Goal: Task Accomplishment & Management: Manage account settings

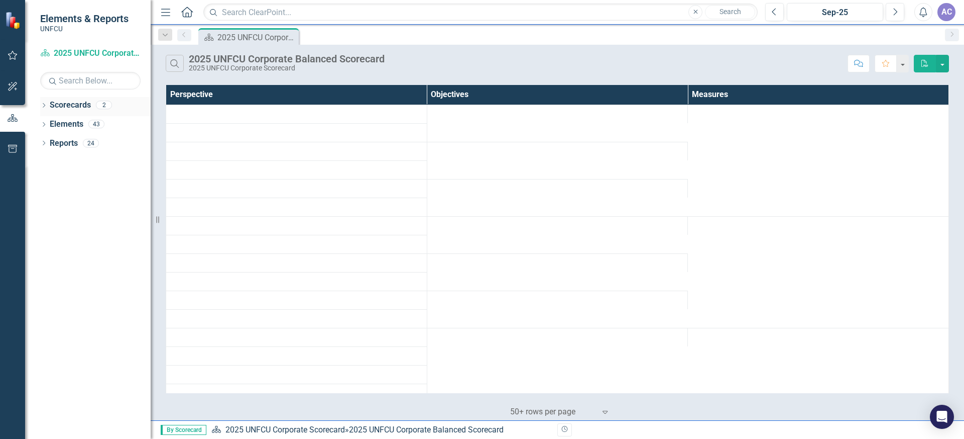
click at [42, 105] on icon "Dropdown" at bounding box center [43, 106] width 7 height 6
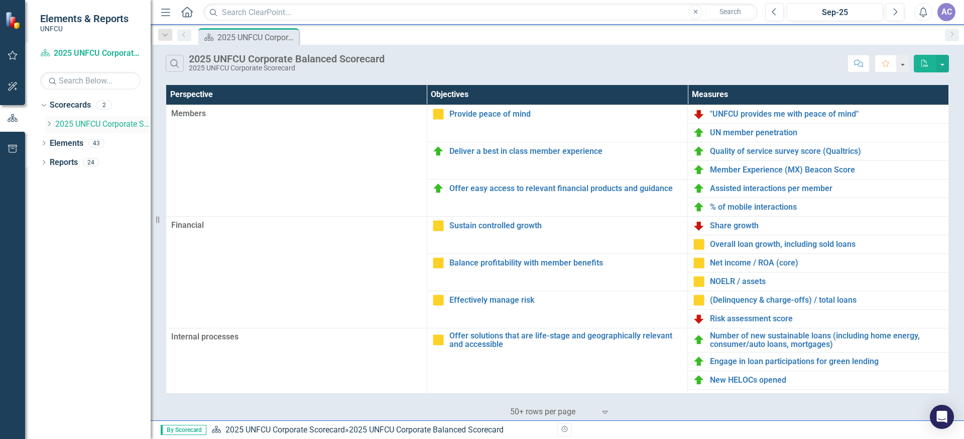
click at [53, 124] on div "Dropdown" at bounding box center [50, 124] width 10 height 9
click at [86, 144] on link "Corporate Marketing 2025" at bounding box center [107, 144] width 85 height 12
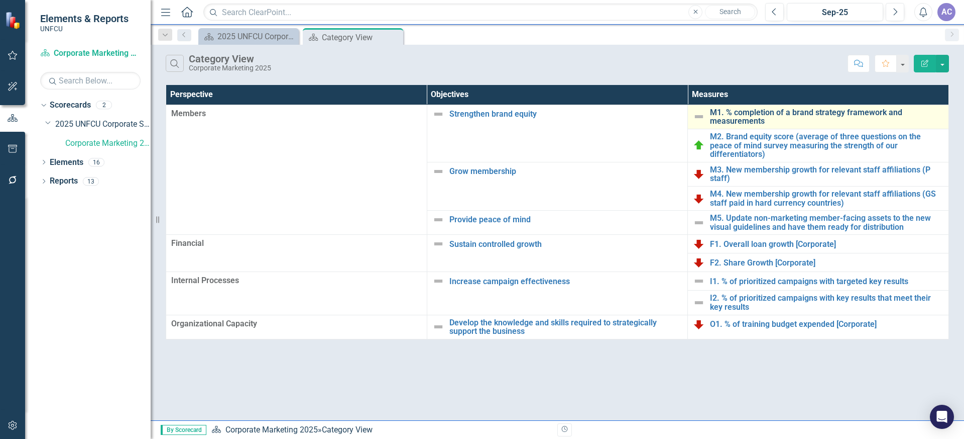
click at [760, 118] on link "M1. % completion of a brand strategy framework and measurements" at bounding box center [827, 117] width 234 height 18
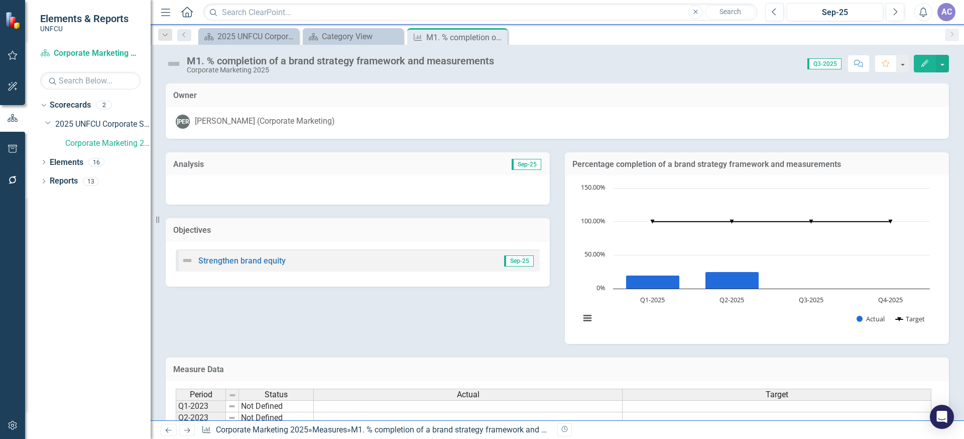
scroll to position [143, 0]
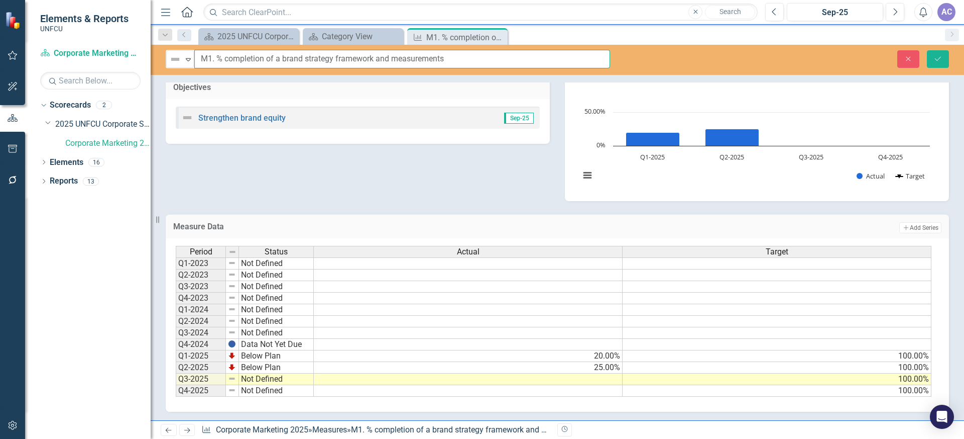
drag, startPoint x: 494, startPoint y: 65, endPoint x: 208, endPoint y: 58, distance: 285.9
click at [428, 52] on input "M1. % completion of a brand strategy framework and measurements" at bounding box center [402, 59] width 416 height 19
click at [396, 173] on div "Analysis Sep-25 Objectives Strengthen brand equity Sep-25 Percentage completion…" at bounding box center [557, 97] width 799 height 205
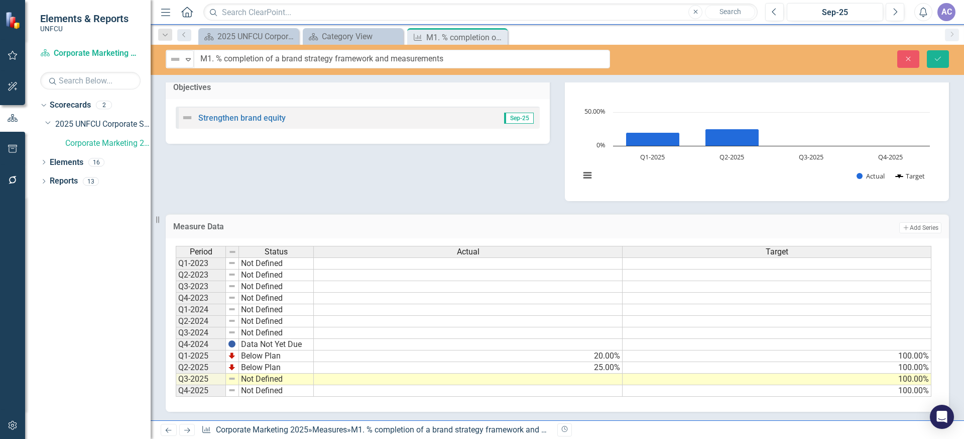
click at [176, 385] on div "Period Status Actual Target Q1-2023 Not Defined Q2-2023 Not Defined Q3-2023 Not…" at bounding box center [176, 321] width 0 height 151
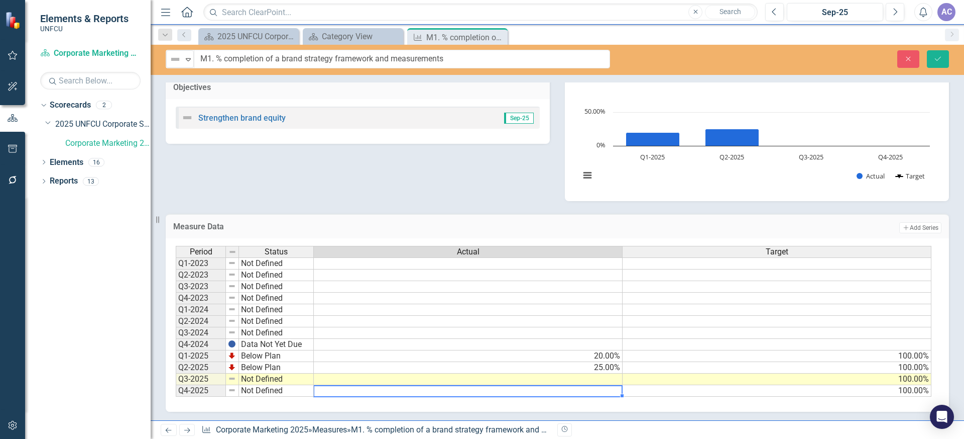
click at [599, 380] on td at bounding box center [468, 379] width 309 height 12
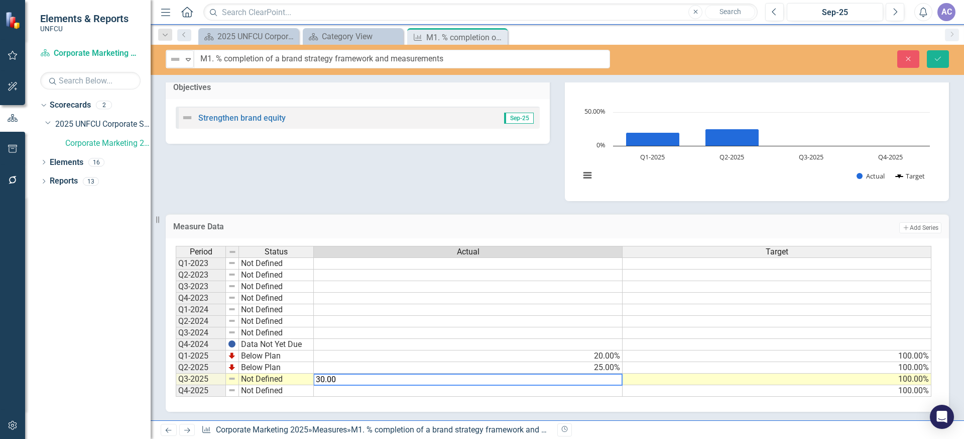
type textarea "30.00"
click at [275, 378] on td "Not Defined" at bounding box center [276, 379] width 75 height 12
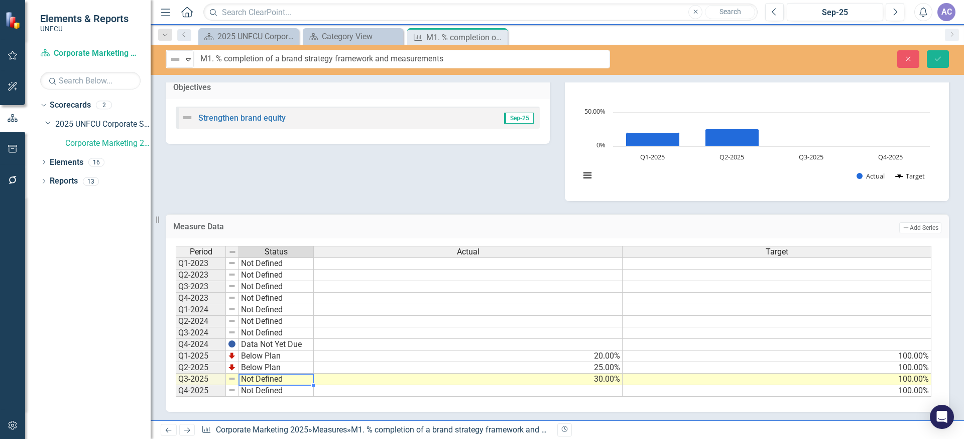
click at [266, 378] on td "Not Defined" at bounding box center [276, 379] width 75 height 12
type textarea "Below Plan"
click at [268, 350] on div "Period Status Actual Target Q1-2023 Not Defined Q2-2023 Not Defined Q3-2023 Not…" at bounding box center [554, 321] width 756 height 151
click at [458, 183] on div "Analysis Sep-25 Objectives Strengthen brand equity Sep-25 Percentage completion…" at bounding box center [557, 97] width 799 height 205
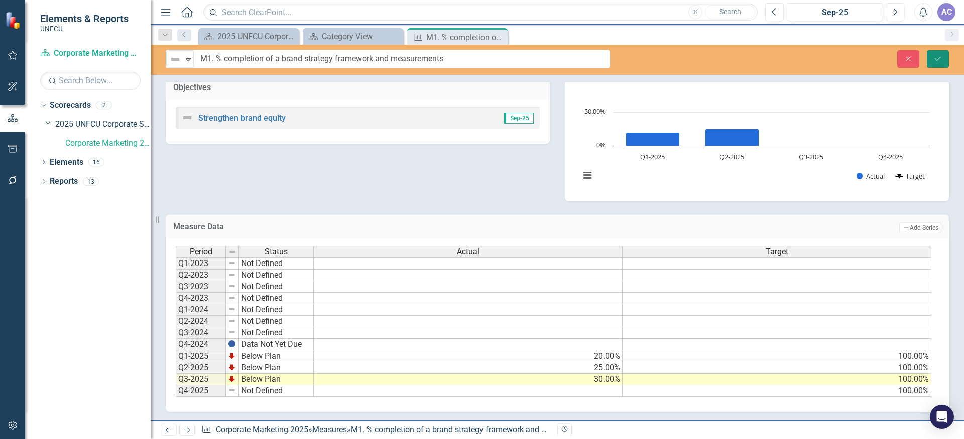
click at [943, 59] on button "Save" at bounding box center [938, 59] width 22 height 18
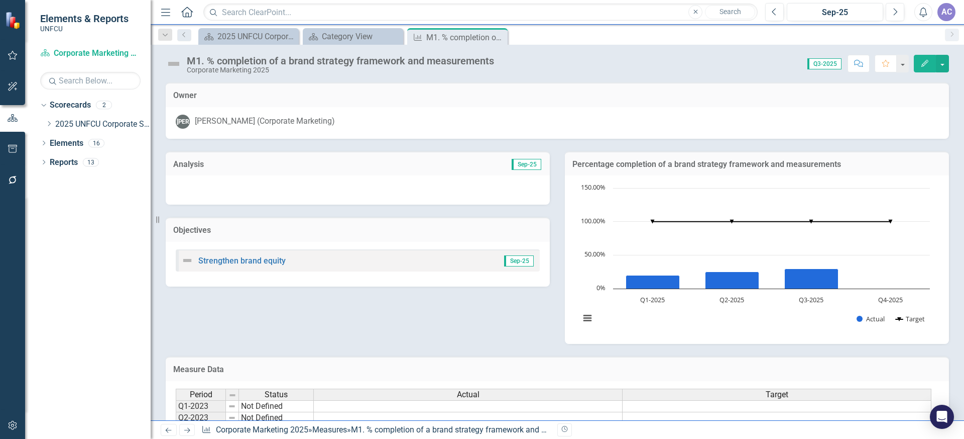
scroll to position [144, 0]
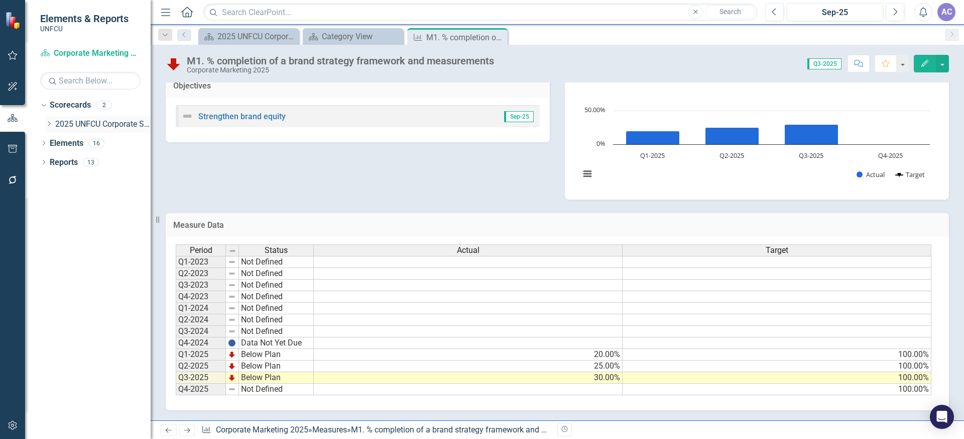
click at [50, 123] on icon at bounding box center [49, 123] width 3 height 5
click at [106, 125] on link "2025 UNFCU Corporate Scorecard" at bounding box center [102, 125] width 95 height 12
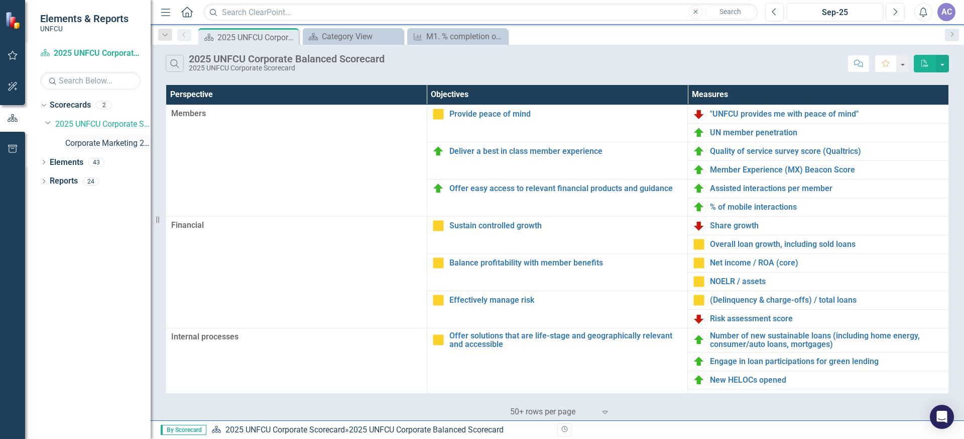
click at [86, 150] on div "Corporate Marketing 2025" at bounding box center [107, 143] width 85 height 17
click at [102, 142] on link "Corporate Marketing 2025" at bounding box center [107, 144] width 85 height 12
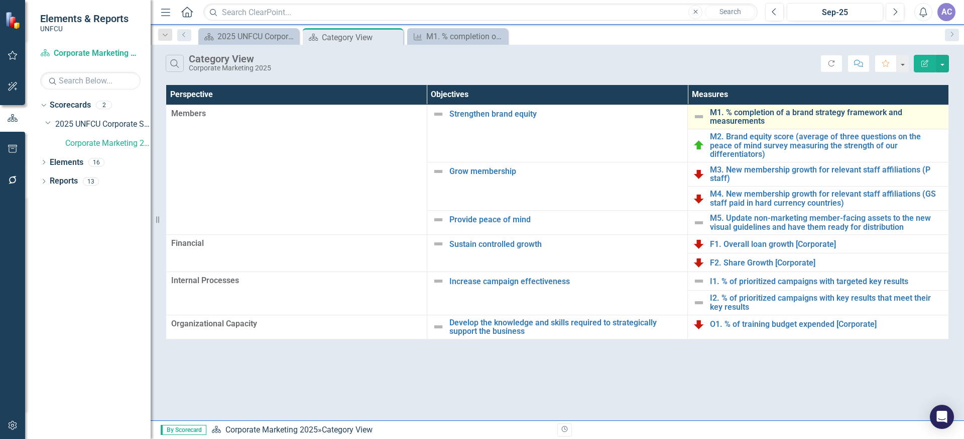
click at [777, 112] on link "M1. % completion of a brand strategy framework and measurements" at bounding box center [827, 117] width 234 height 18
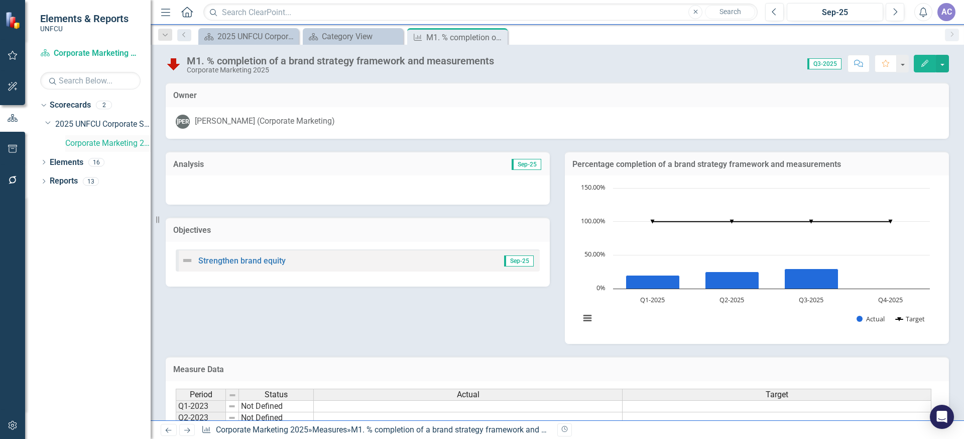
click at [79, 142] on link "Corporate Marketing 2025" at bounding box center [107, 144] width 85 height 12
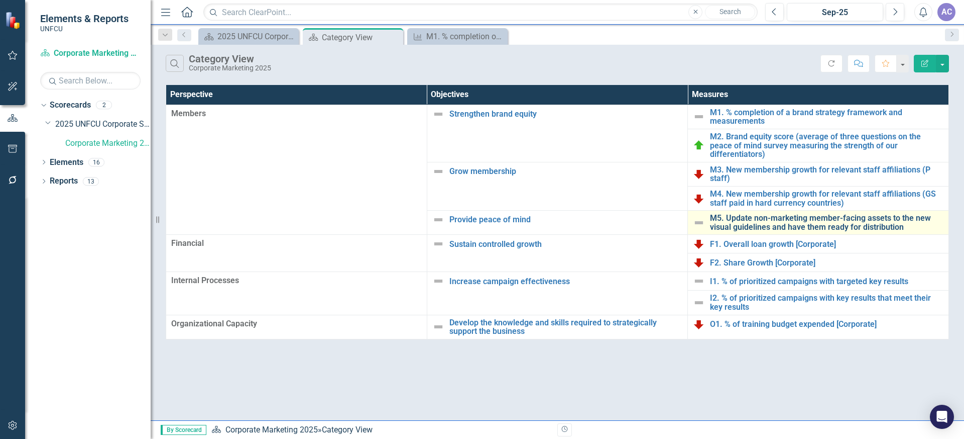
click at [754, 214] on link "M5. Update non-marketing member-facing assets to the new visual guidelines and …" at bounding box center [827, 222] width 234 height 18
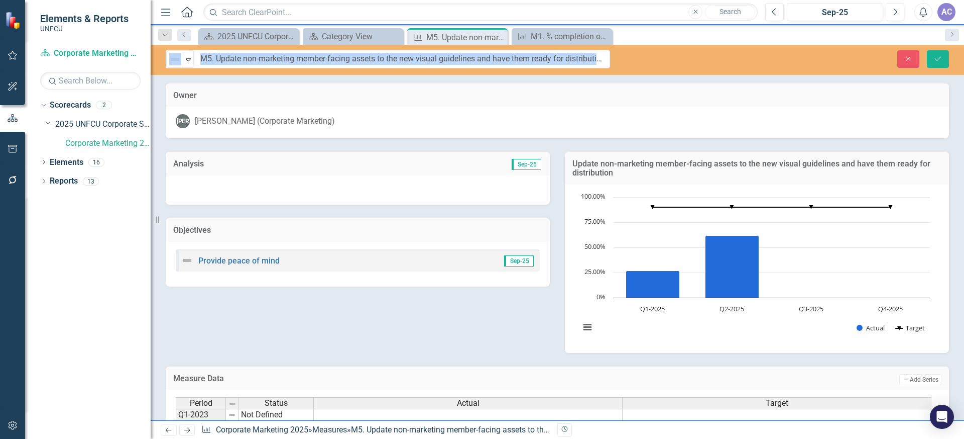
drag, startPoint x: 702, startPoint y: 60, endPoint x: 249, endPoint y: 58, distance: 453.6
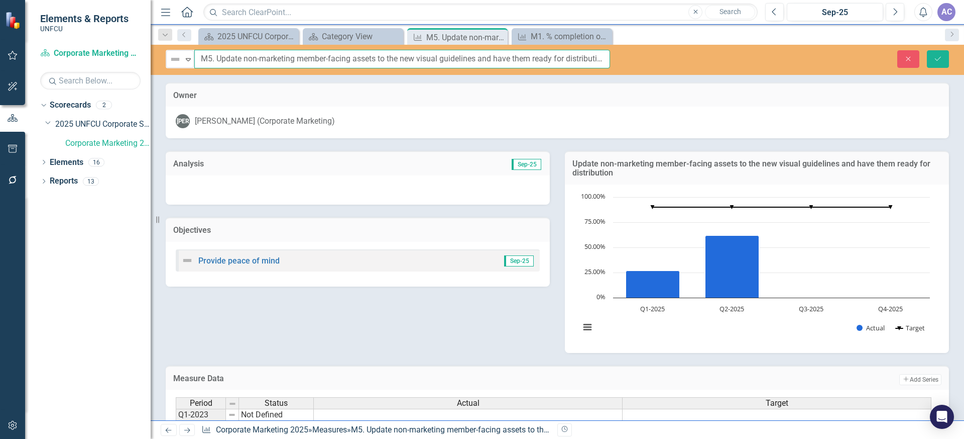
click at [250, 58] on input "M5. Update non-marketing member-facing assets to the new visual guidelines and …" at bounding box center [402, 59] width 416 height 19
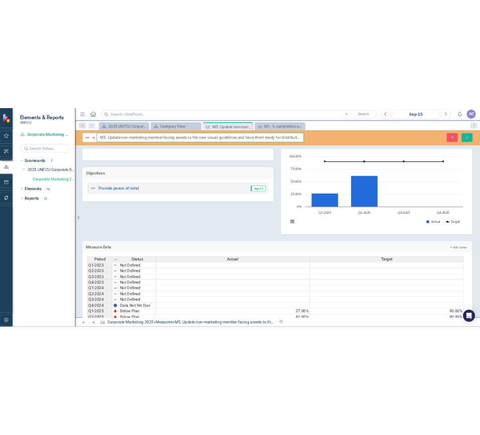
scroll to position [153, 0]
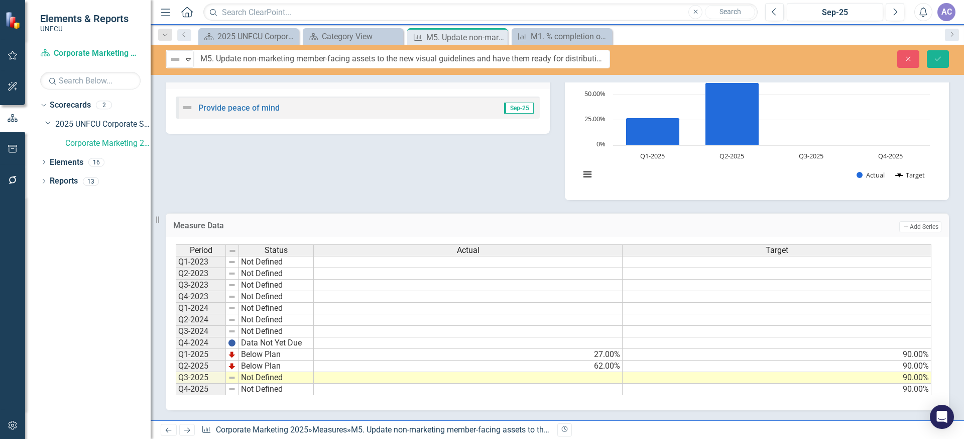
click at [595, 379] on td at bounding box center [468, 378] width 309 height 12
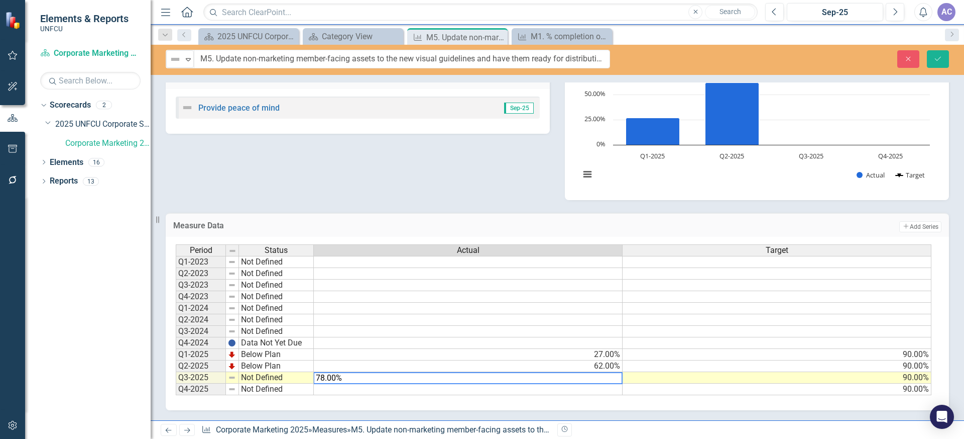
click at [263, 378] on td "Not Defined" at bounding box center [276, 378] width 75 height 12
type textarea "78.00"
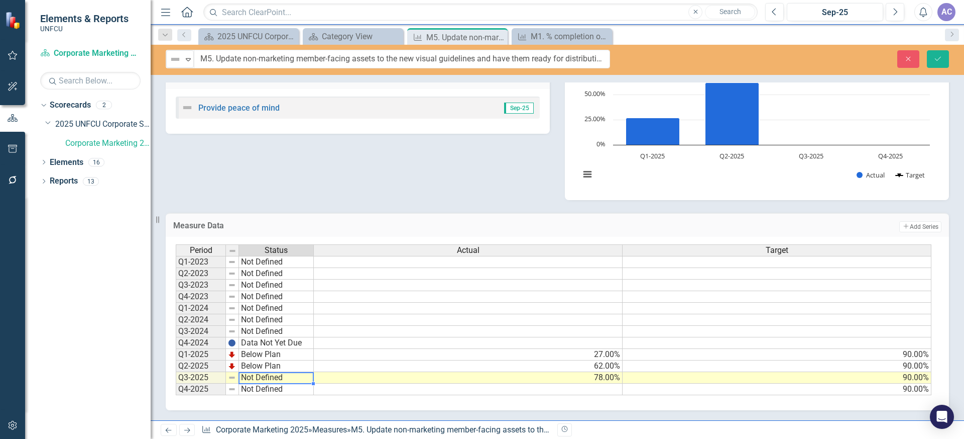
click at [275, 381] on td "Not Defined" at bounding box center [276, 378] width 75 height 12
click at [236, 378] on td at bounding box center [232, 378] width 13 height 12
click at [264, 377] on td "Not Defined" at bounding box center [276, 378] width 75 height 12
type textarea "Below Plan"
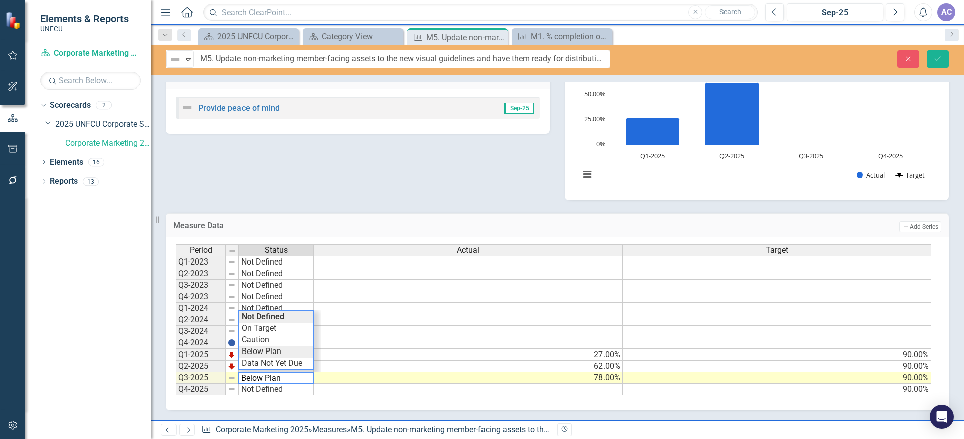
click at [270, 347] on div "Period Status Actual Target Q1-2023 Not Defined Q2-2023 Not Defined Q3-2023 Not…" at bounding box center [554, 319] width 756 height 151
click at [289, 189] on div "Analysis Sep-25 Objectives Provide peace of mind Sep-25 Update non-marketing me…" at bounding box center [557, 92] width 799 height 214
click at [300, 169] on div "Analysis Sep-25 Objectives Provide peace of mind Sep-25 Update non-marketing me…" at bounding box center [557, 92] width 799 height 214
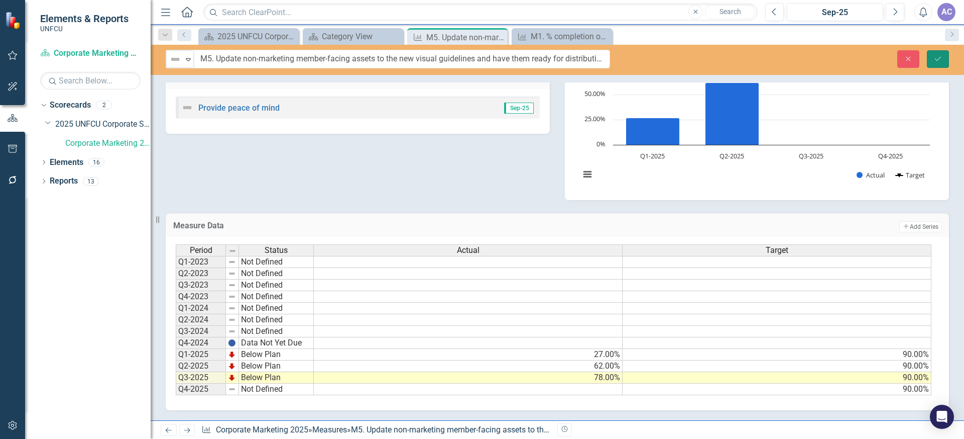
click at [938, 58] on icon "Save" at bounding box center [938, 58] width 9 height 7
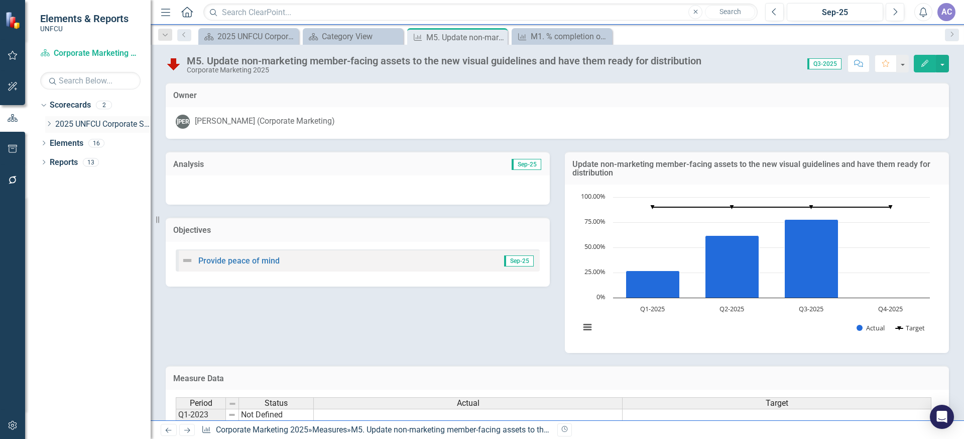
click at [86, 124] on link "2025 UNFCU Corporate Scorecard" at bounding box center [102, 125] width 95 height 12
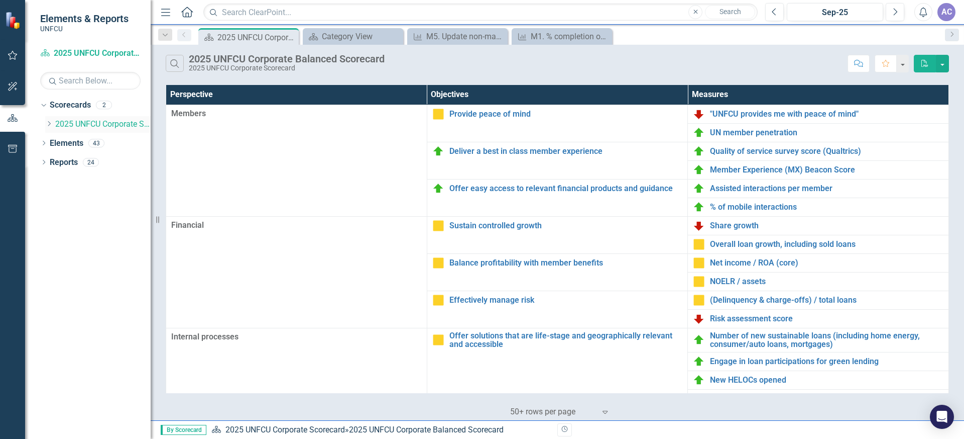
click at [50, 128] on div "Dropdown" at bounding box center [49, 124] width 8 height 9
click at [79, 140] on link "Corporate Marketing 2025" at bounding box center [107, 144] width 85 height 12
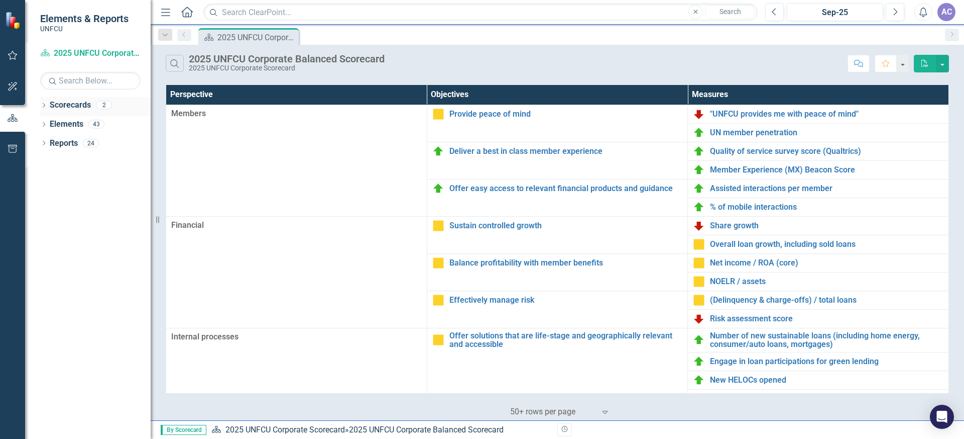
click at [43, 104] on icon "Dropdown" at bounding box center [43, 106] width 7 height 6
click at [79, 123] on link "2025 UNFCU Corporate Scorecard" at bounding box center [102, 125] width 95 height 12
click at [50, 125] on icon "Dropdown" at bounding box center [49, 124] width 8 height 6
click at [89, 136] on div "Corporate Marketing 2025" at bounding box center [107, 143] width 85 height 17
click at [90, 143] on link "Corporate Marketing 2025" at bounding box center [107, 144] width 85 height 12
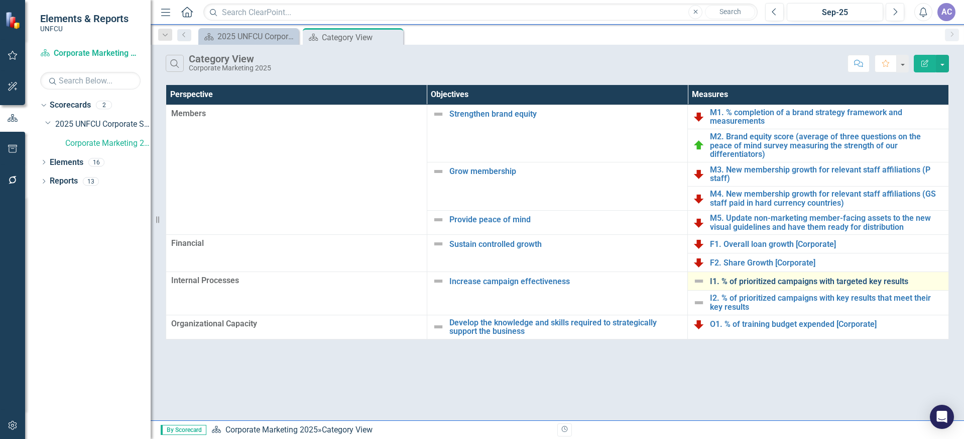
click at [757, 277] on link "I1. % of prioritized campaigns with targeted key results" at bounding box center [827, 281] width 234 height 9
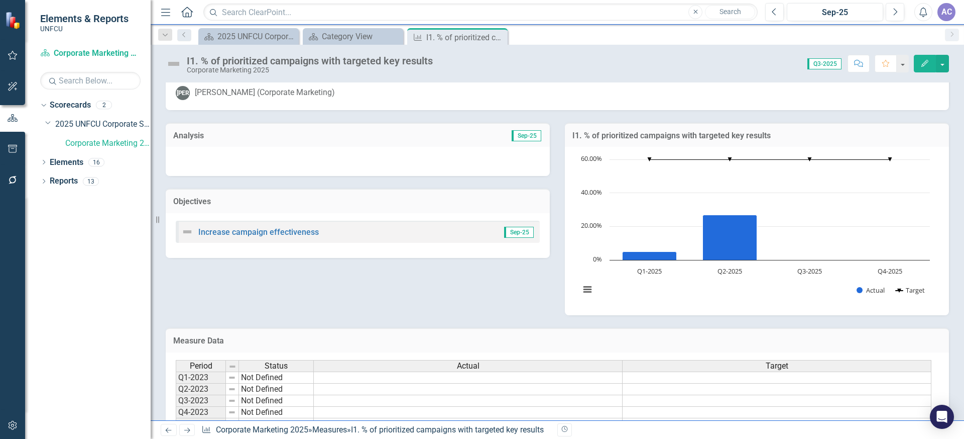
scroll to position [144, 0]
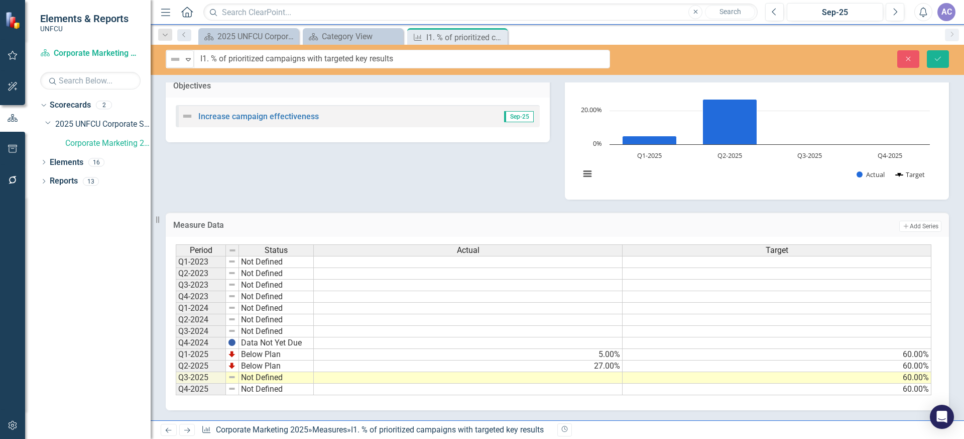
drag, startPoint x: 432, startPoint y: 62, endPoint x: 239, endPoint y: 58, distance: 192.9
drag, startPoint x: 229, startPoint y: 57, endPoint x: 437, endPoint y: 64, distance: 208.6
click at [437, 64] on input "I1. % of prioritized campaigns with targeted key results" at bounding box center [402, 59] width 416 height 19
drag, startPoint x: 375, startPoint y: 173, endPoint x: 376, endPoint y: 149, distance: 24.2
click at [376, 173] on div "Analysis Sep-25 Objectives Increase campaign effectiveness Sep-25 I1. % of prio…" at bounding box center [557, 96] width 799 height 205
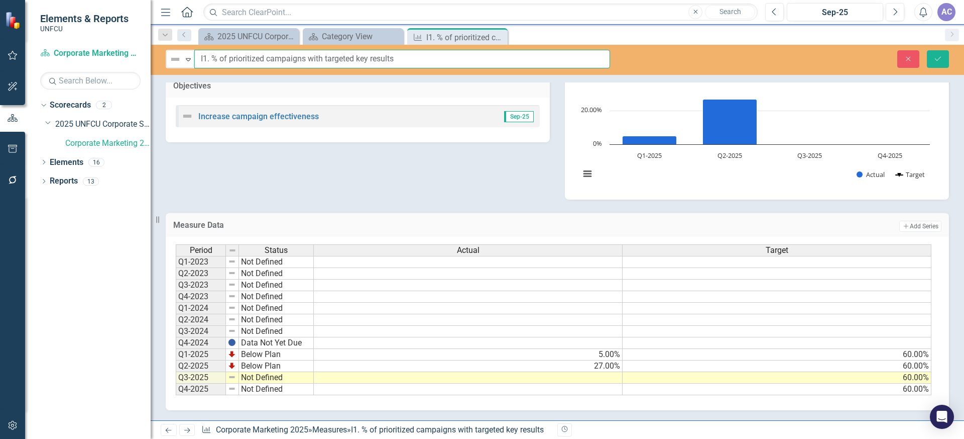
drag, startPoint x: 398, startPoint y: 58, endPoint x: 231, endPoint y: 55, distance: 167.8
click at [231, 55] on input "I1. % of prioritized campaigns with targeted key results" at bounding box center [402, 59] width 416 height 19
click at [48, 122] on icon "Dropdown" at bounding box center [48, 123] width 6 height 8
click at [51, 119] on div "Dropdown 2025 UNFCU Corporate Scorecard" at bounding box center [97, 124] width 105 height 17
click at [50, 121] on icon "Dropdown" at bounding box center [49, 124] width 8 height 6
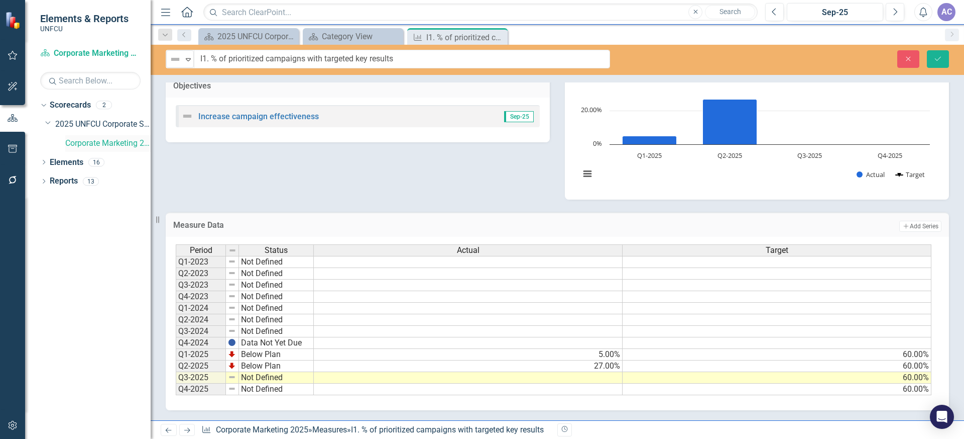
click at [106, 142] on link "Corporate Marketing 2025" at bounding box center [107, 144] width 85 height 12
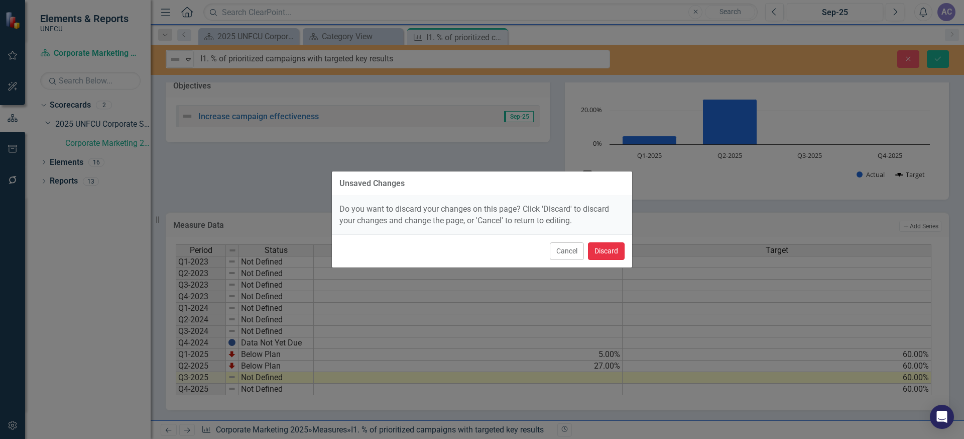
click at [606, 248] on button "Discard" at bounding box center [606, 251] width 37 height 18
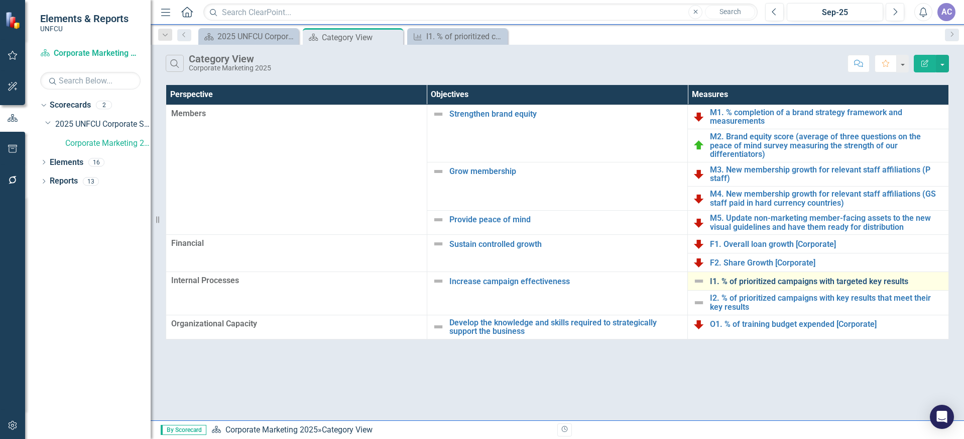
click at [744, 277] on link "I1. % of prioritized campaigns with targeted key results" at bounding box center [827, 281] width 234 height 9
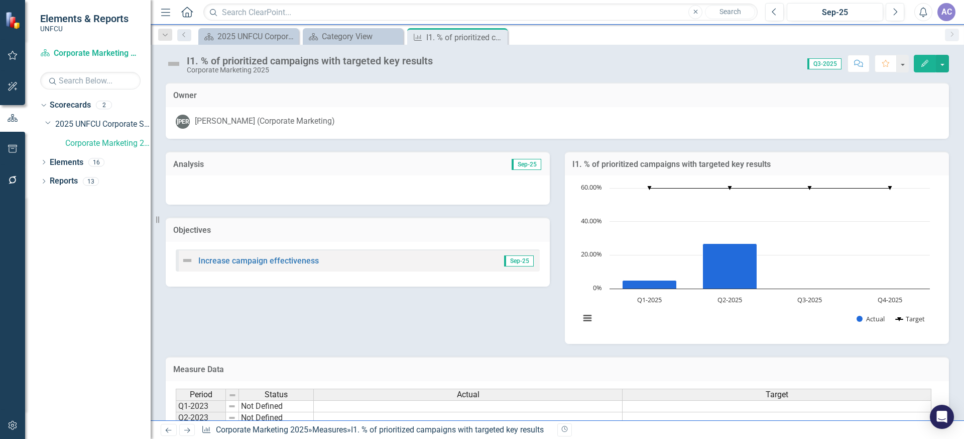
scroll to position [134, 0]
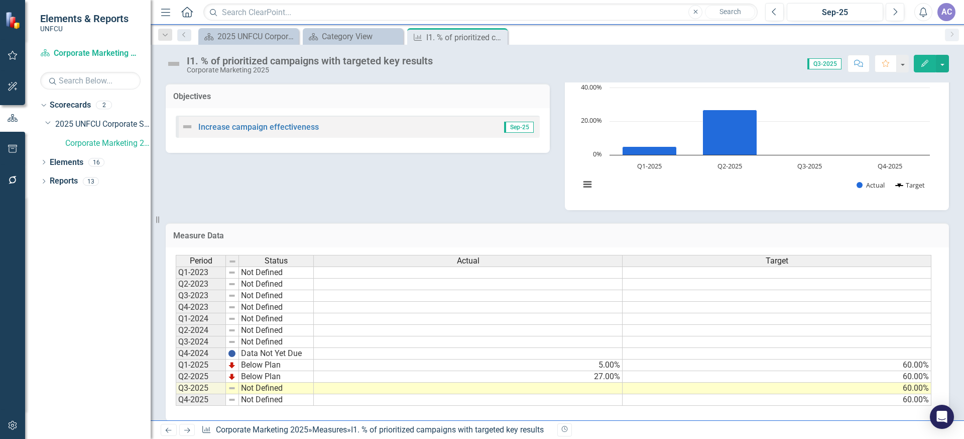
click at [588, 389] on td at bounding box center [468, 388] width 309 height 12
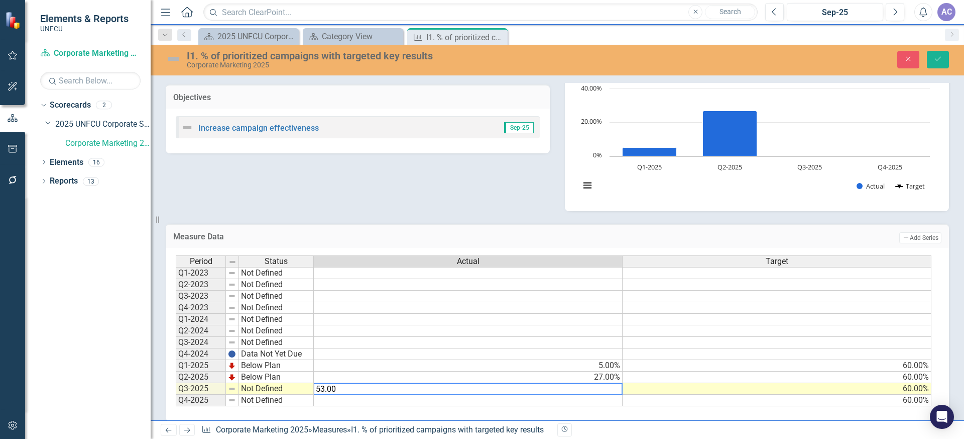
type textarea "53.00"
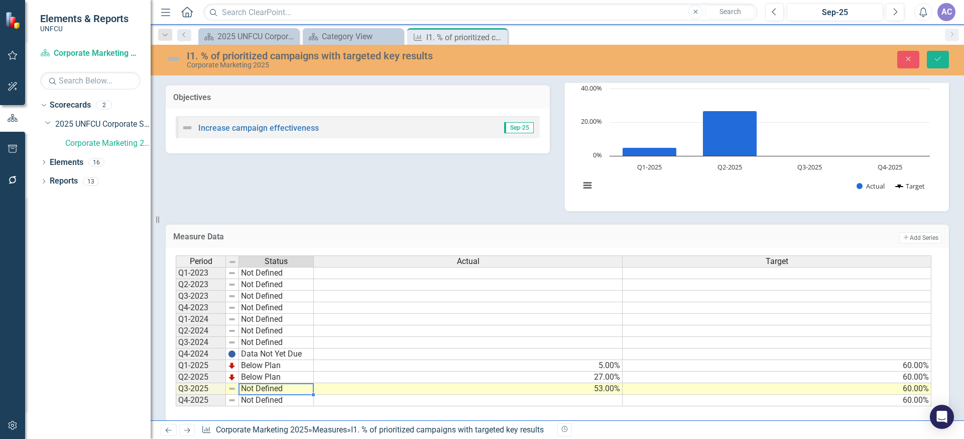
click at [257, 385] on td "Not Defined" at bounding box center [276, 389] width 75 height 12
click at [276, 390] on td "Not Defined" at bounding box center [276, 389] width 75 height 12
click at [238, 389] on td at bounding box center [232, 389] width 13 height 12
click at [270, 388] on td "Not Defined" at bounding box center [276, 389] width 75 height 12
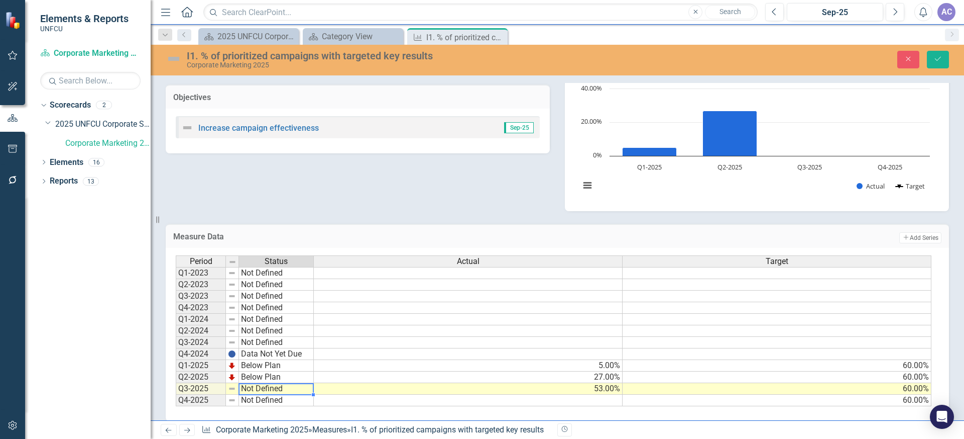
click at [270, 388] on td "Not Defined" at bounding box center [276, 389] width 75 height 12
click at [270, 388] on textarea "Not Defined" at bounding box center [276, 389] width 75 height 12
type textarea "Below Plan"
click at [275, 358] on div "Period Status Actual Target Q1-2023 Not Defined Q2-2023 Not Defined Q3-2023 Not…" at bounding box center [554, 330] width 756 height 151
click at [317, 207] on div "Analysis Sep-25 Objectives Increase campaign effectiveness Sep-25 I1. % of prio…" at bounding box center [557, 108] width 799 height 205
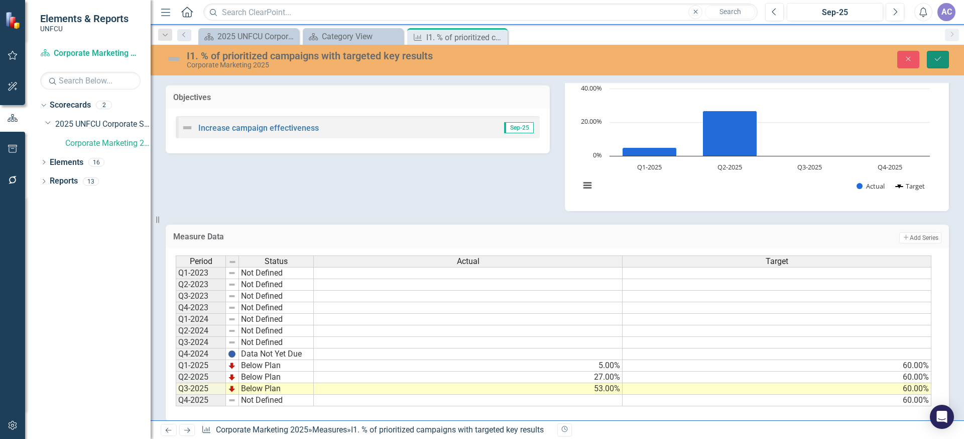
click at [941, 57] on icon "Save" at bounding box center [938, 58] width 9 height 7
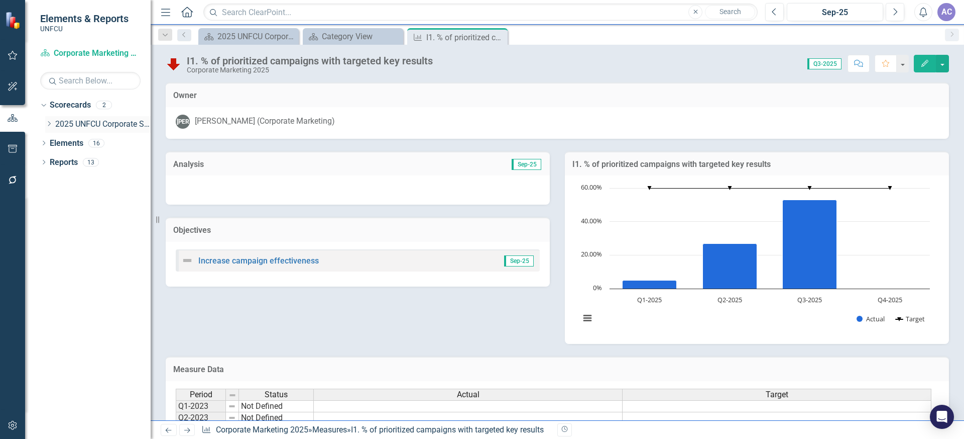
click at [49, 124] on icon "Dropdown" at bounding box center [49, 124] width 8 height 6
click at [88, 144] on link "Corporate Marketing 2025" at bounding box center [107, 144] width 85 height 12
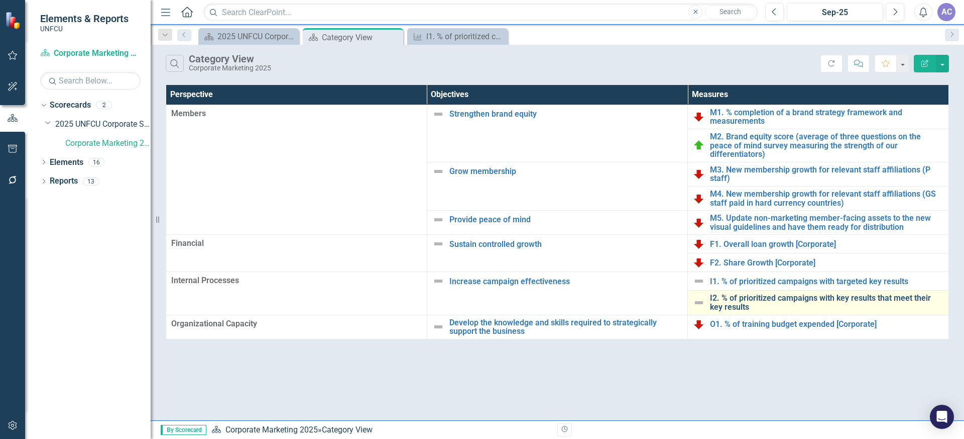
click at [764, 293] on link "I2. % of prioritized campaigns with key results that meet their key results" at bounding box center [827, 302] width 234 height 18
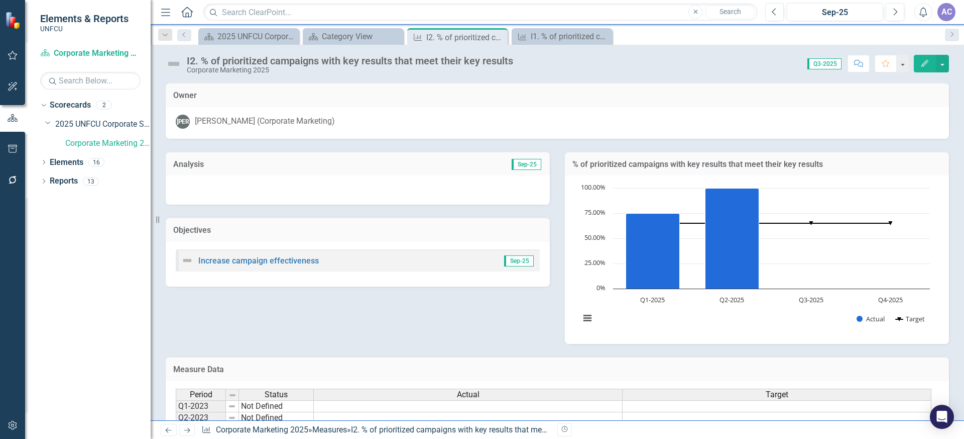
scroll to position [144, 0]
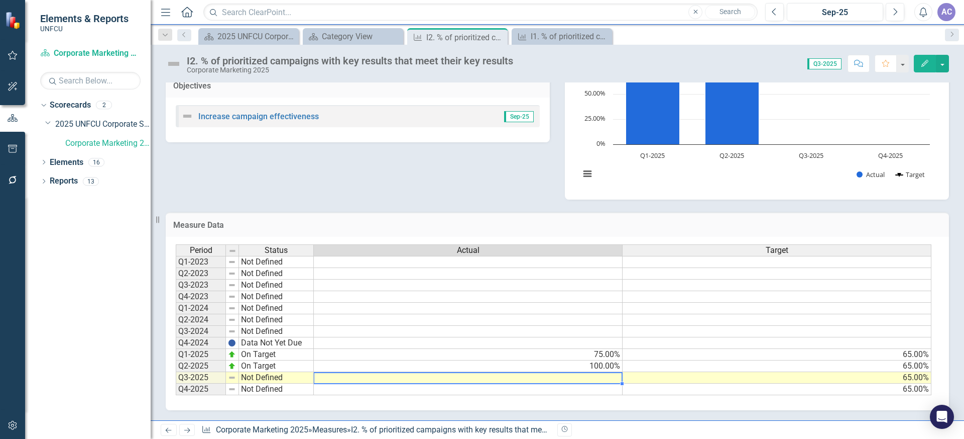
click at [603, 379] on td at bounding box center [468, 378] width 309 height 12
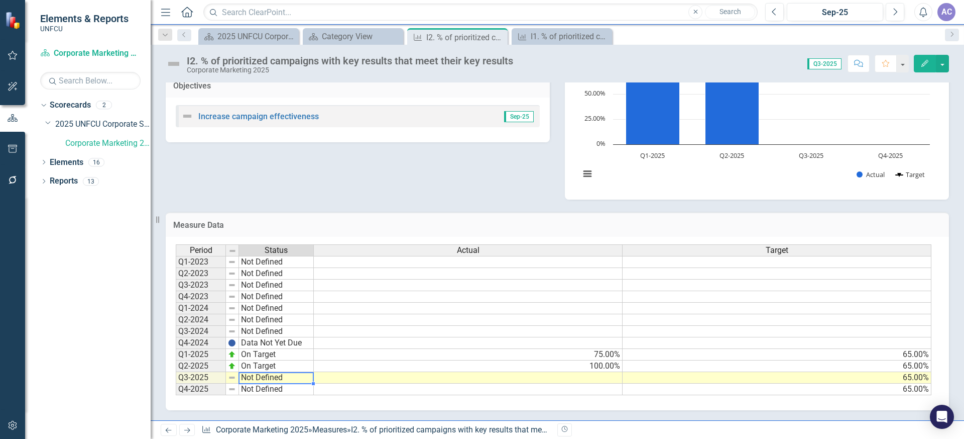
click at [176, 378] on div "Period Status Q1-2023 Not Defined Q2-2023 Not Defined Q3-2023 Not Defined Q4-20…" at bounding box center [176, 319] width 0 height 151
click at [240, 379] on td "Not Defined" at bounding box center [276, 378] width 75 height 12
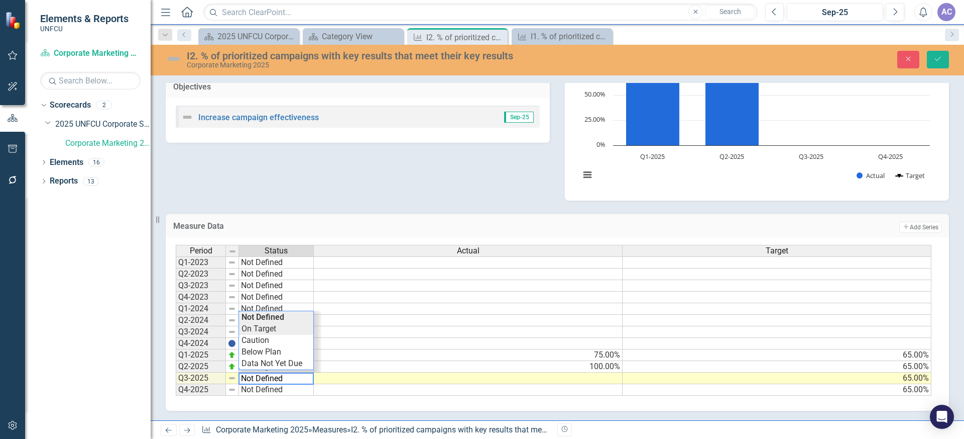
type textarea "On Target"
click at [273, 326] on div "Period Status Actual Target Q1-2023 Not Defined Q2-2023 Not Defined Q3-2023 Not…" at bounding box center [554, 320] width 756 height 151
click at [595, 381] on td at bounding box center [468, 378] width 309 height 12
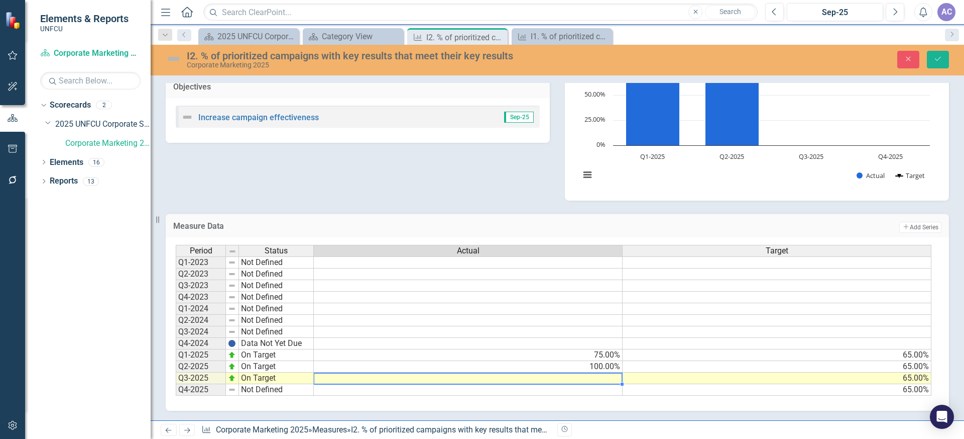
click at [603, 379] on td at bounding box center [468, 378] width 309 height 12
click at [549, 223] on h3 "Measure Data" at bounding box center [382, 226] width 418 height 9
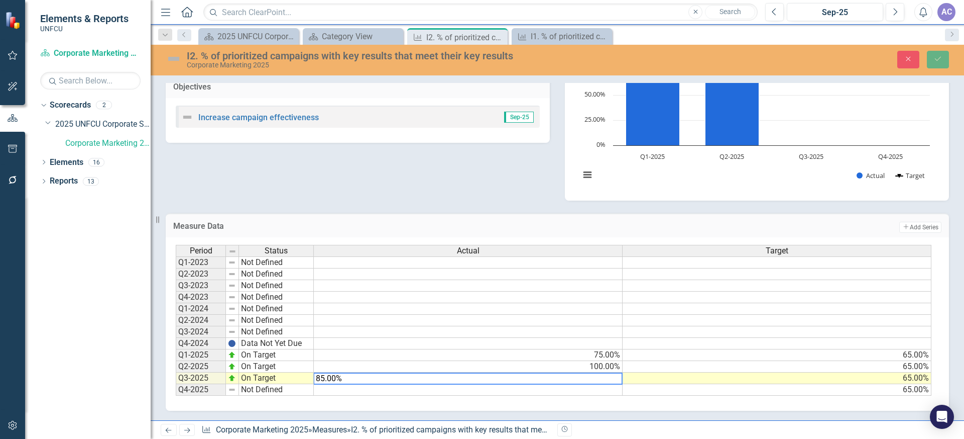
click at [464, 215] on div "Measure Data Add Add Series" at bounding box center [558, 225] width 784 height 25
click at [357, 380] on textarea "85.00%" at bounding box center [467, 378] width 309 height 12
type textarea "85.00"
click at [371, 218] on div "Measure Data Add Add Series" at bounding box center [558, 225] width 784 height 25
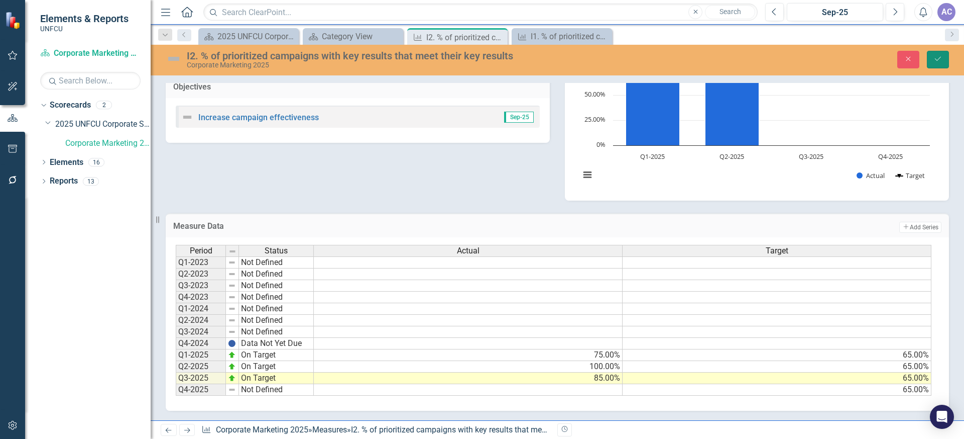
click at [937, 54] on button "Save" at bounding box center [938, 60] width 22 height 18
